Goal: Task Accomplishment & Management: Manage account settings

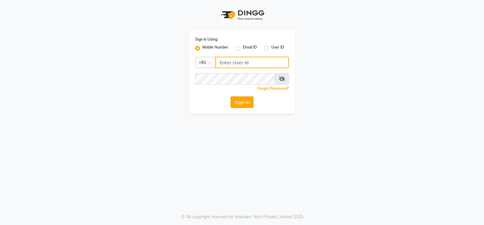
type input "6000202228"
click at [241, 103] on button "Sign In" at bounding box center [242, 102] width 23 height 12
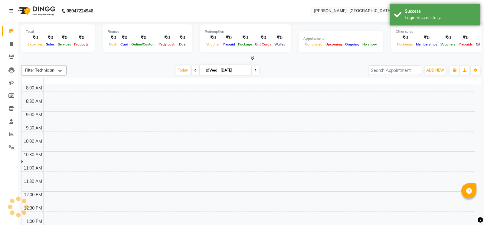
select select "en"
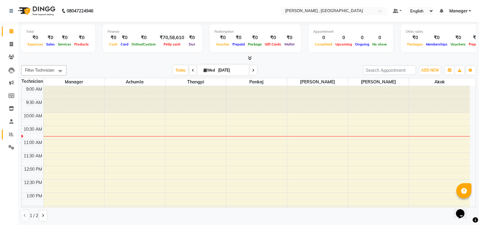
click at [13, 130] on link "Reports" at bounding box center [9, 134] width 15 height 10
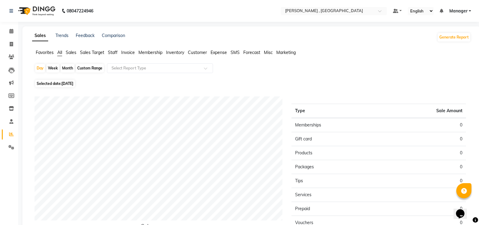
click at [69, 68] on div "Month" at bounding box center [68, 68] width 14 height 8
select select "9"
select select "2025"
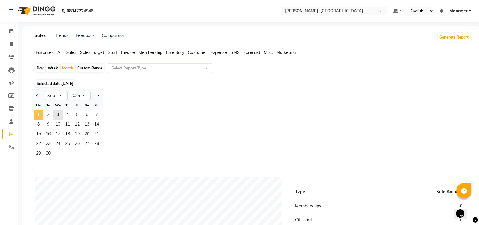
click at [39, 115] on span "1" at bounding box center [39, 115] width 10 height 10
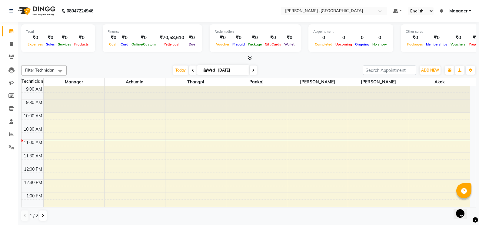
scroll to position [0, 0]
click at [10, 134] on icon at bounding box center [11, 133] width 5 height 5
click at [11, 133] on icon at bounding box center [11, 133] width 5 height 5
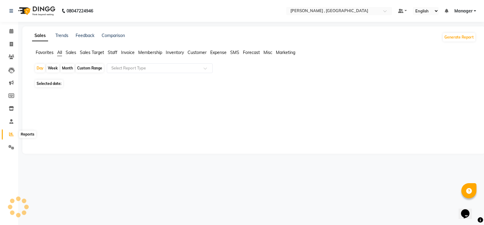
click at [8, 133] on span at bounding box center [11, 134] width 11 height 7
click at [10, 134] on icon at bounding box center [11, 134] width 5 height 5
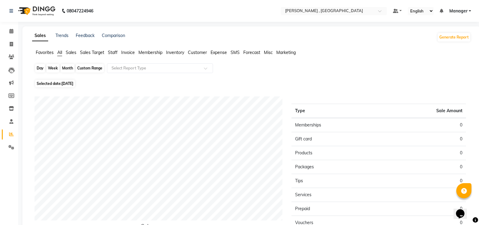
click at [39, 67] on div "Day" at bounding box center [40, 68] width 10 height 8
select select "9"
select select "2025"
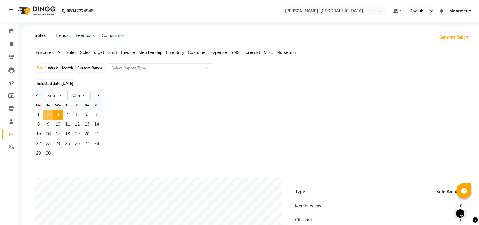
click at [48, 112] on span "2" at bounding box center [48, 115] width 10 height 10
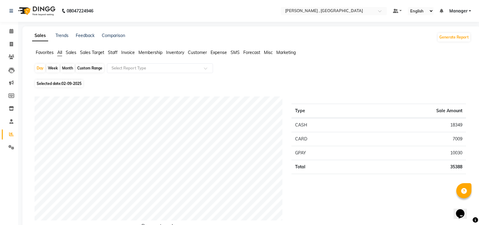
drag, startPoint x: 0, startPoint y: 19, endPoint x: 0, endPoint y: -46, distance: 64.5
click at [0, 0] on html "08047224946 Select Location × Nailashes , Guwahati Default Panel My Panel Engli…" at bounding box center [239, 112] width 479 height 225
click at [12, 45] on icon at bounding box center [11, 44] width 3 height 5
select select "service"
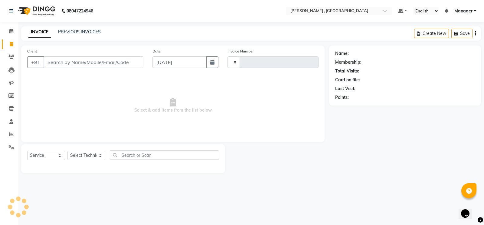
type input "1767"
select select "4283"
click at [87, 31] on link "PREVIOUS INVOICES" at bounding box center [79, 31] width 43 height 5
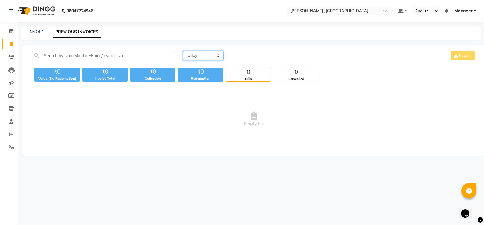
click at [192, 54] on select "[DATE] [DATE] Custom Range" at bounding box center [203, 55] width 41 height 9
select select "range"
click at [183, 51] on select "[DATE] [DATE] Custom Range" at bounding box center [203, 55] width 41 height 9
click at [269, 56] on input "[DATE]" at bounding box center [253, 55] width 42 height 8
select select "9"
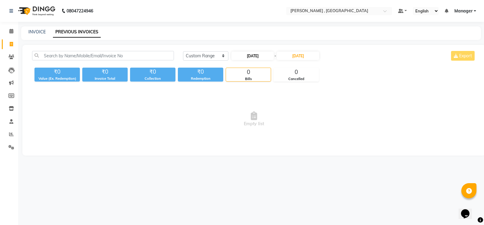
select select "2025"
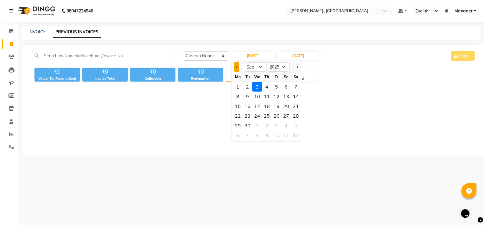
click at [235, 68] on button "Previous month" at bounding box center [236, 67] width 5 height 10
select select "8"
click at [297, 126] on div "31" at bounding box center [296, 125] width 10 height 10
type input "[DATE]"
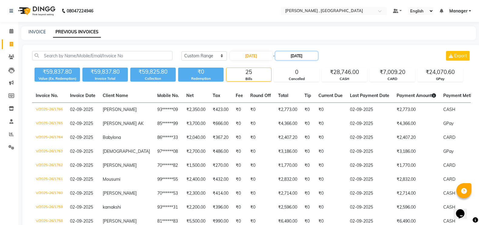
click at [316, 56] on input "[DATE]" at bounding box center [296, 55] width 42 height 8
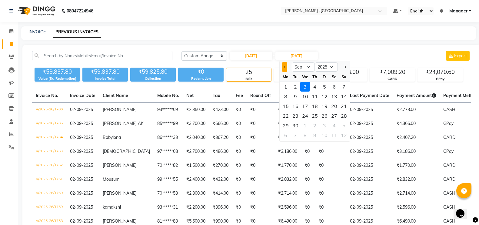
click at [285, 68] on button "Previous month" at bounding box center [284, 67] width 5 height 10
select select "8"
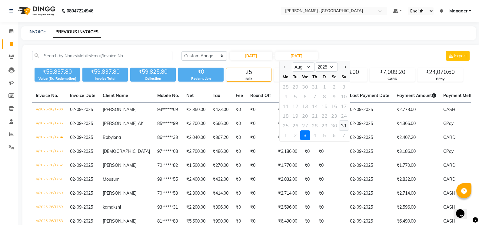
click at [344, 124] on div "31" at bounding box center [344, 125] width 10 height 10
type input "[DATE]"
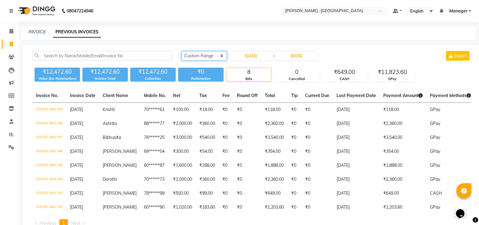
click at [209, 57] on select "[DATE] [DATE] Custom Range" at bounding box center [203, 55] width 45 height 9
click at [181, 51] on select "[DATE] [DATE] Custom Range" at bounding box center [203, 55] width 45 height 9
click at [270, 58] on input "[DATE]" at bounding box center [251, 55] width 42 height 8
select select "8"
select select "2025"
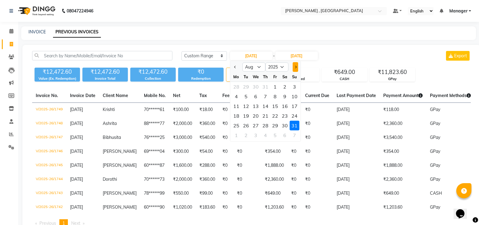
click at [293, 68] on button "Next month" at bounding box center [294, 67] width 5 height 10
select select "9"
click at [236, 87] on div "1" at bounding box center [236, 87] width 10 height 10
type input "[DATE]"
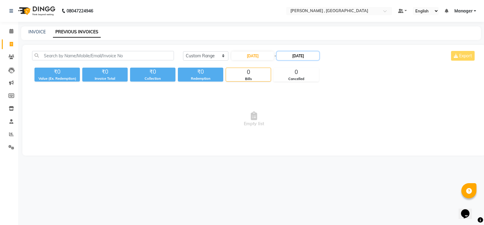
click at [318, 55] on input "[DATE]" at bounding box center [298, 55] width 42 height 8
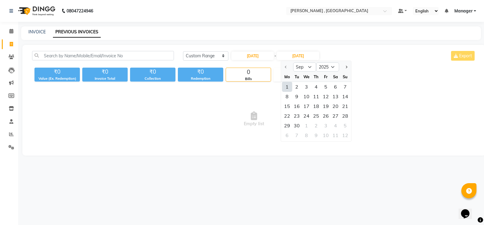
click at [288, 87] on div "1" at bounding box center [287, 87] width 10 height 10
type input "[DATE]"
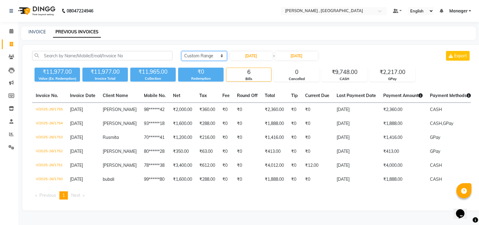
click at [220, 59] on select "[DATE] [DATE] Custom Range" at bounding box center [203, 55] width 45 height 9
select select "[DATE]"
click at [181, 51] on select "[DATE] [DATE] Custom Range" at bounding box center [203, 55] width 45 height 9
